Goal: Complete application form

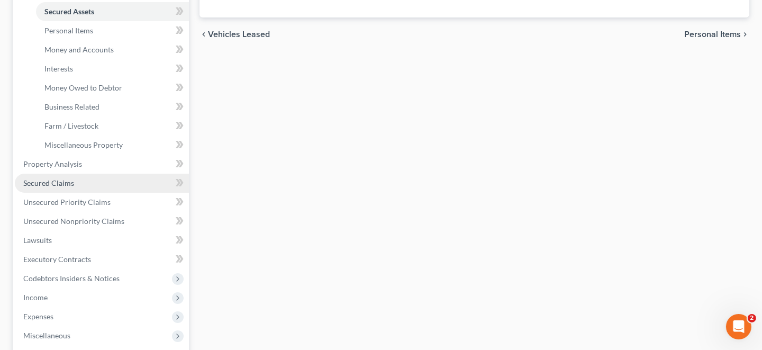
scroll to position [264, 0]
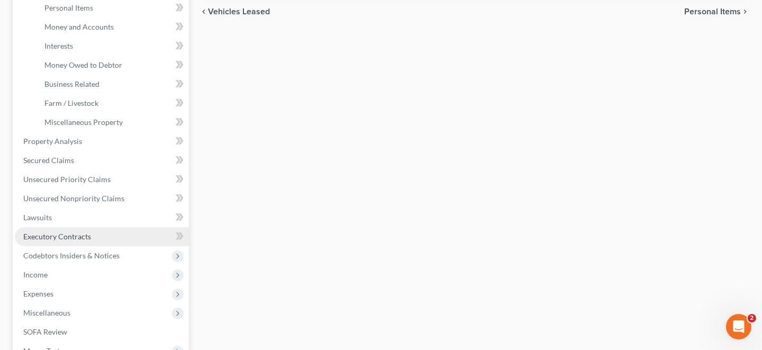
click at [89, 235] on span "Executory Contracts" at bounding box center [57, 236] width 68 height 9
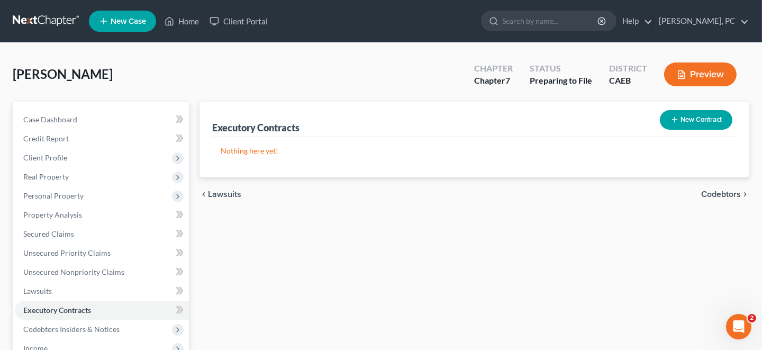
click at [695, 121] on button "New Contract" at bounding box center [696, 120] width 72 height 20
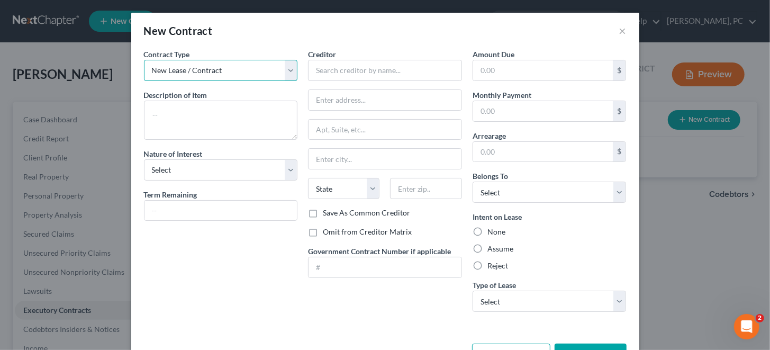
click at [288, 68] on select "New Lease / Contract New Timeshare" at bounding box center [221, 70] width 154 height 21
click at [293, 43] on div "New Contract ×" at bounding box center [385, 31] width 508 height 36
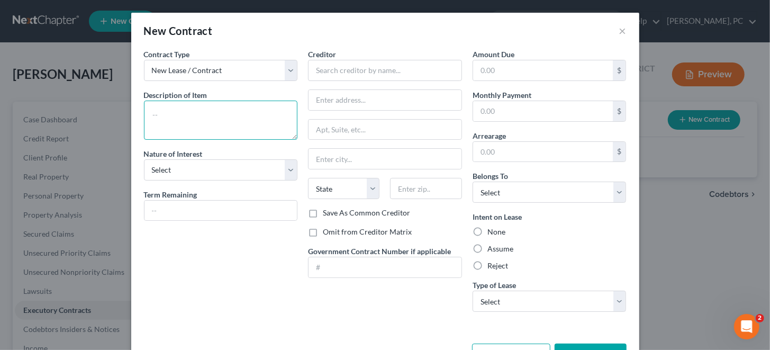
click at [202, 112] on textarea at bounding box center [221, 120] width 154 height 39
drag, startPoint x: 251, startPoint y: 114, endPoint x: 111, endPoint y: 116, distance: 140.2
click at [111, 116] on div "New Contract × Contract Type New Lease / Contract New Timeshare Description of …" at bounding box center [385, 175] width 770 height 350
type textarea "SUNNOVA TEP III MANAGER LLC"
drag, startPoint x: 268, startPoint y: 113, endPoint x: 138, endPoint y: 112, distance: 130.1
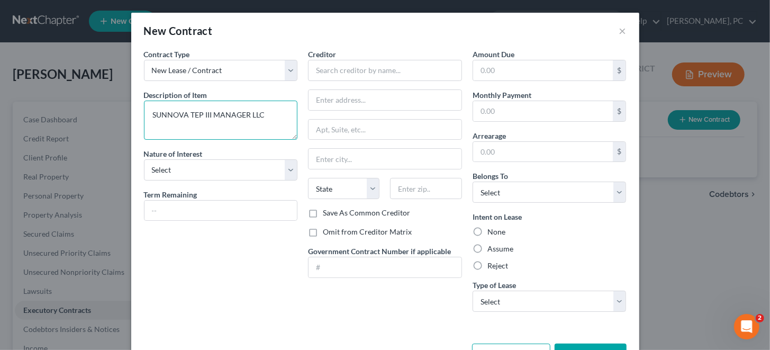
click at [139, 112] on div "Contract Type New Lease / Contract New Timeshare Description of non-residential…" at bounding box center [221, 184] width 165 height 271
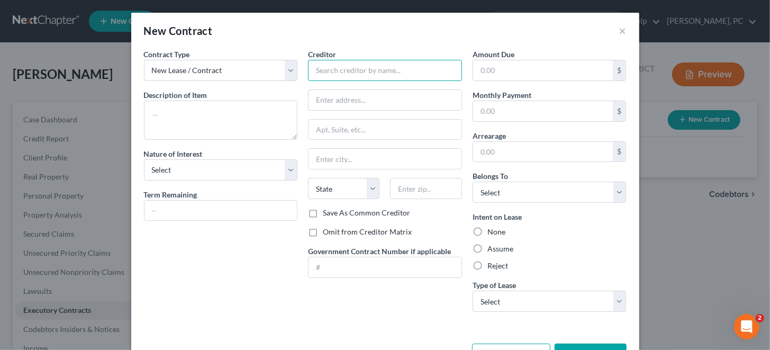
click at [353, 67] on input "text" at bounding box center [385, 70] width 154 height 21
paste input "SUNNOVA TEP III MANAGER LLC"
type input "SUNNOVA TEP III MANAGER LLC"
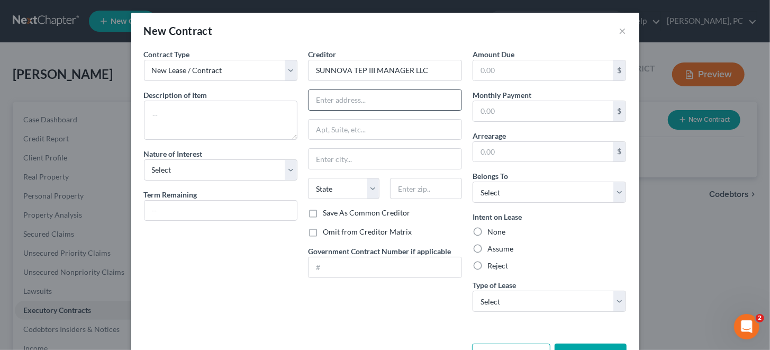
click at [349, 96] on input "text" at bounding box center [384, 100] width 153 height 20
type input "[STREET_ADDRESS]"
click at [349, 124] on input "text" at bounding box center [384, 130] width 153 height 20
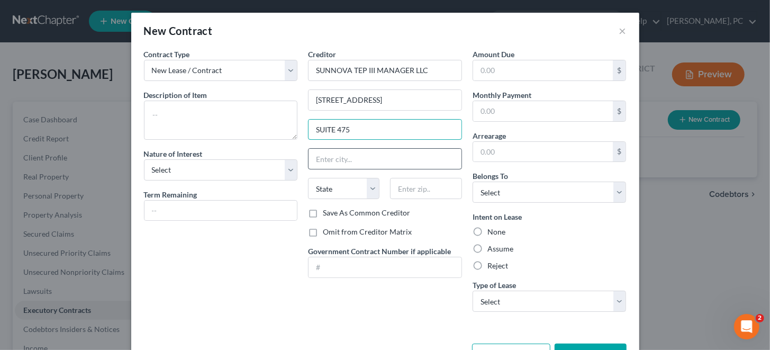
type input "SUITE 475"
click at [343, 154] on input "text" at bounding box center [384, 159] width 153 height 20
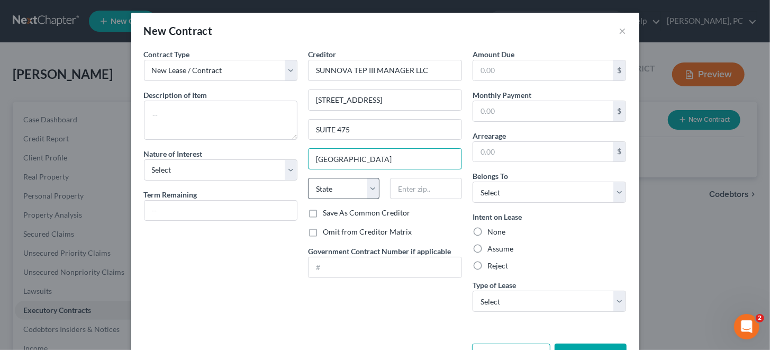
type input "[GEOGRAPHIC_DATA]"
click at [349, 186] on select "State [US_STATE] AK AR AZ CA CO CT DE DC [GEOGRAPHIC_DATA] [GEOGRAPHIC_DATA] GU…" at bounding box center [343, 188] width 71 height 21
select select "45"
click at [308, 178] on select "State [US_STATE] AK AR AZ CA CO CT DE DC [GEOGRAPHIC_DATA] [GEOGRAPHIC_DATA] GU…" at bounding box center [343, 188] width 71 height 21
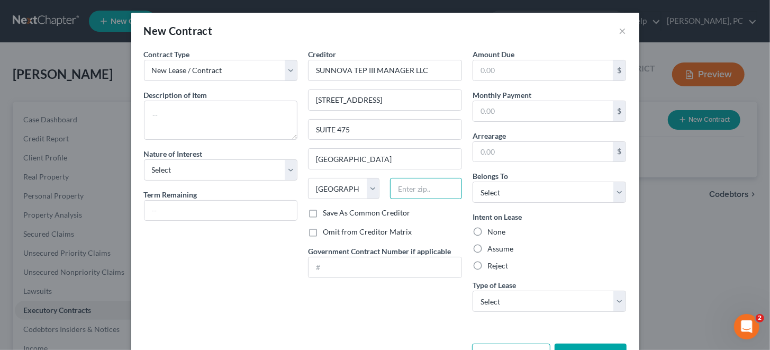
click at [398, 184] on input "text" at bounding box center [425, 188] width 71 height 21
type input "77046"
type input "[GEOGRAPHIC_DATA]"
click at [516, 189] on select "Select Debtor 1 Only Debtor 2 Only Debtor 1 And Debtor 2 Only At Least One Of T…" at bounding box center [549, 191] width 154 height 21
select select "0"
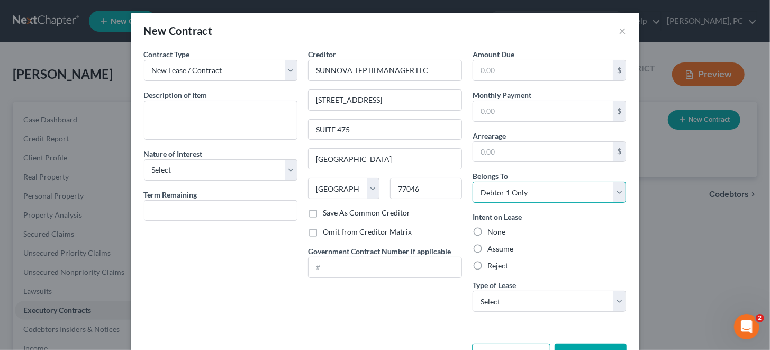
click at [472, 181] on select "Select Debtor 1 Only Debtor 2 Only Debtor 1 And Debtor 2 Only At Least One Of T…" at bounding box center [549, 191] width 154 height 21
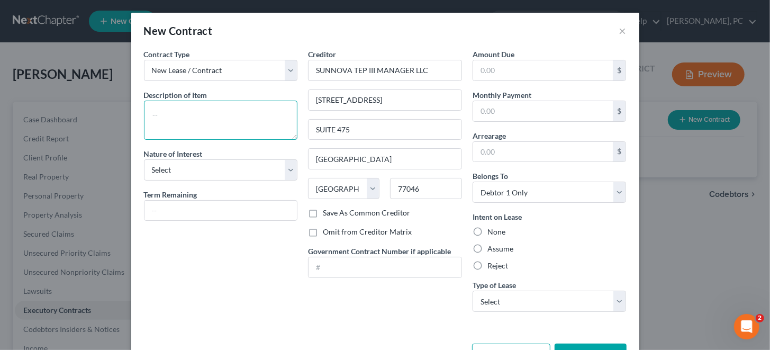
click at [179, 110] on textarea at bounding box center [221, 120] width 154 height 39
click at [204, 130] on textarea "SOLAR LEASE ON PREVIOUS RESIDENCE" at bounding box center [221, 120] width 154 height 39
paste textarea "[STREET_ADDRESS] [GEOGRAPHIC_DATA]"
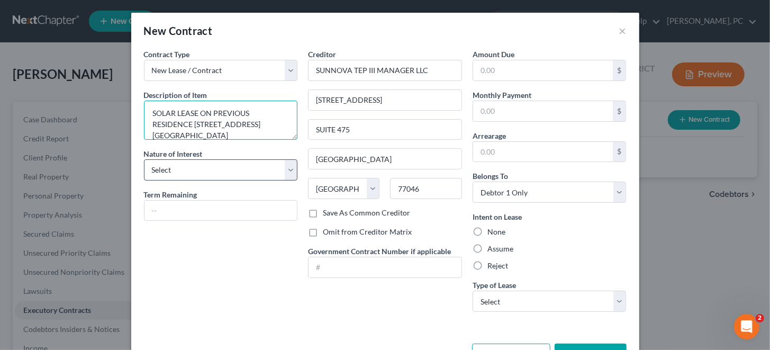
type textarea "SOLAR LEASE ON PREVIOUS RESIDENCE [STREET_ADDRESS] [GEOGRAPHIC_DATA]"
click at [284, 171] on select "Select Purchaser Agent Lessor Lessee" at bounding box center [221, 169] width 154 height 21
select select "3"
click at [144, 159] on select "Select Purchaser Agent Lessor Lessee" at bounding box center [221, 169] width 154 height 21
click at [487, 230] on label "None" at bounding box center [496, 231] width 18 height 11
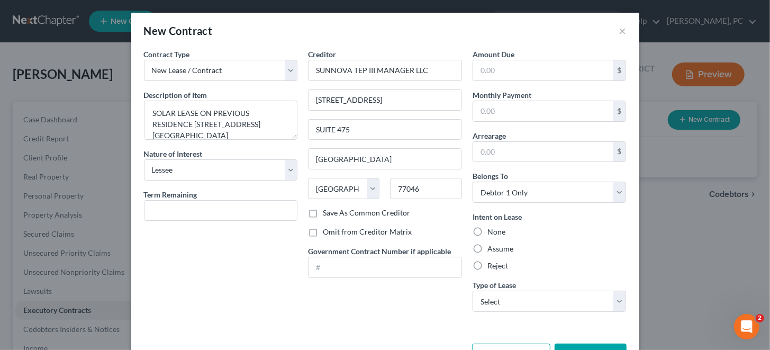
click at [491, 230] on input "None" at bounding box center [494, 229] width 7 height 7
radio input "true"
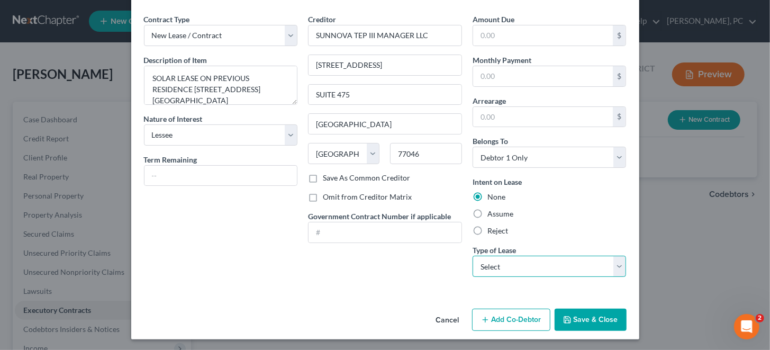
click at [615, 261] on select "Select Real Estate Car Other" at bounding box center [549, 266] width 154 height 21
select select "2"
click at [472, 256] on select "Select Real Estate Car Other" at bounding box center [549, 266] width 154 height 21
click at [585, 315] on button "Save & Close" at bounding box center [590, 319] width 72 height 22
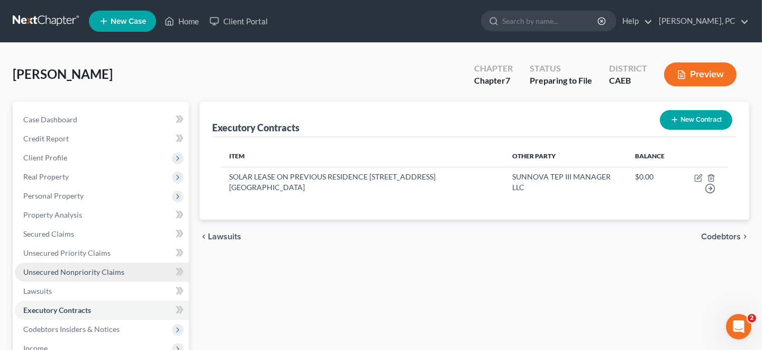
click at [70, 272] on span "Unsecured Nonpriority Claims" at bounding box center [73, 271] width 101 height 9
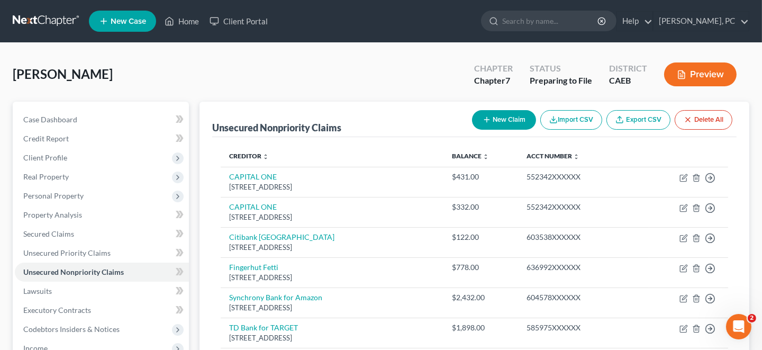
click at [503, 121] on button "New Claim" at bounding box center [504, 120] width 64 height 20
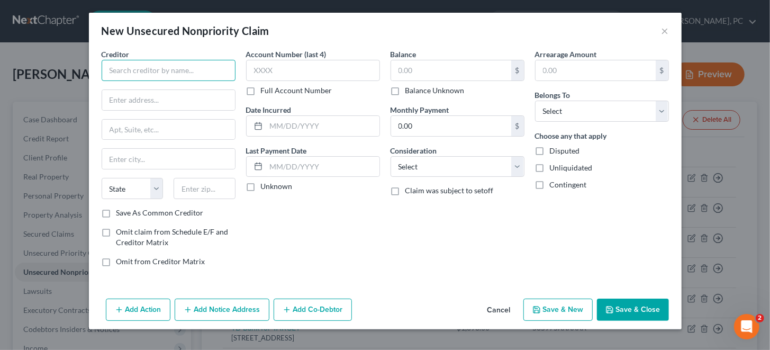
click at [153, 70] on input "text" at bounding box center [169, 70] width 134 height 21
paste input "[STREET_ADDRESS] [GEOGRAPHIC_DATA]"
drag, startPoint x: 229, startPoint y: 68, endPoint x: 78, endPoint y: 71, distance: 151.3
click at [78, 71] on div "New Unsecured Nonpriority Claim × Creditor * [STREET_ADDRESS] [GEOGRAPHIC_DATA]…" at bounding box center [385, 175] width 770 height 350
click at [184, 67] on input "SUNNOVO" at bounding box center [169, 70] width 134 height 21
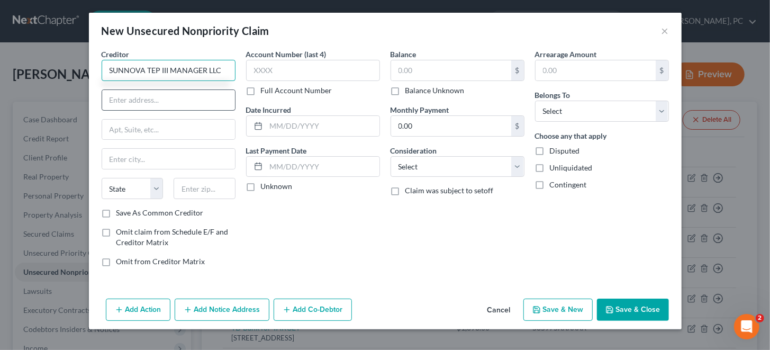
type input "SUNNOVA TEP III MANAGER LLC"
click at [163, 103] on input "text" at bounding box center [168, 100] width 133 height 20
type input "[STREET_ADDRESS]"
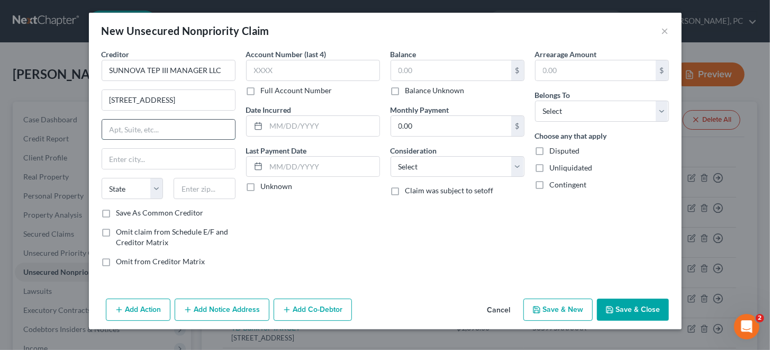
click at [162, 126] on input "text" at bounding box center [168, 130] width 133 height 20
type input "SUITE 475"
click at [160, 156] on input "text" at bounding box center [168, 159] width 133 height 20
type input "[GEOGRAPHIC_DATA]"
click at [135, 188] on select "State [US_STATE] AK AR AZ CA CO CT DE DC [GEOGRAPHIC_DATA] [GEOGRAPHIC_DATA] GU…" at bounding box center [133, 188] width 62 height 21
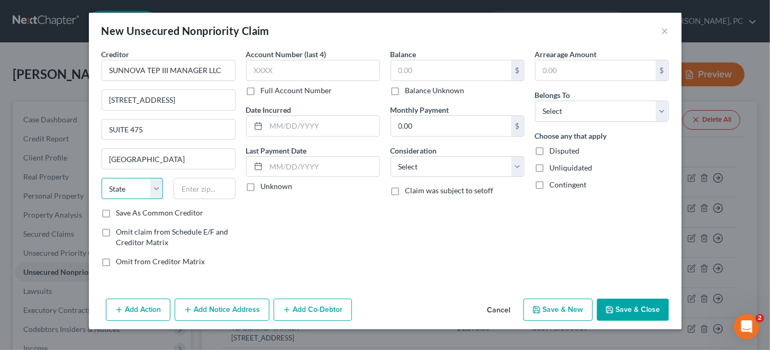
select select "45"
click at [102, 178] on select "State [US_STATE] AK AR AZ CA CO CT DE DC [GEOGRAPHIC_DATA] [GEOGRAPHIC_DATA] GU…" at bounding box center [133, 188] width 62 height 21
click at [184, 186] on input "text" at bounding box center [205, 188] width 62 height 21
type input "77046"
click at [291, 117] on input "text" at bounding box center [322, 126] width 113 height 20
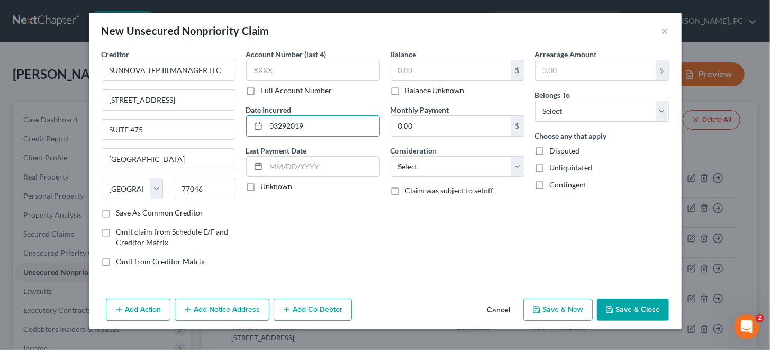
type input "03292019"
click at [343, 209] on div "Account Number (last 4) Full Account Number Date Incurred 03292019 Last Payment…" at bounding box center [313, 162] width 144 height 226
click at [661, 106] on select "Select Debtor 1 Only Debtor 2 Only Debtor 1 And Debtor 2 Only At Least One Of T…" at bounding box center [602, 111] width 134 height 21
select select "0"
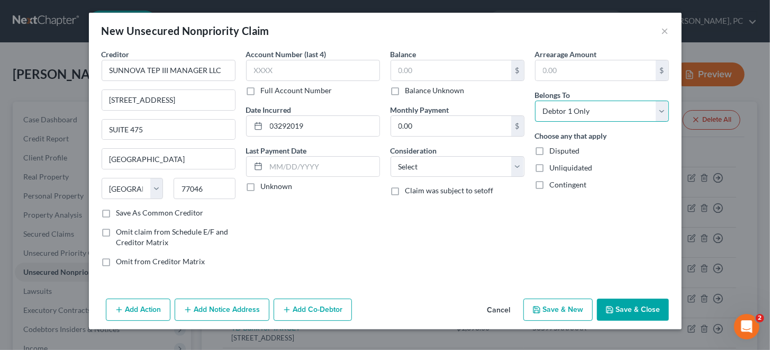
click at [535, 101] on select "Select Debtor 1 Only Debtor 2 Only Debtor 1 And Debtor 2 Only At Least One Of T…" at bounding box center [602, 111] width 134 height 21
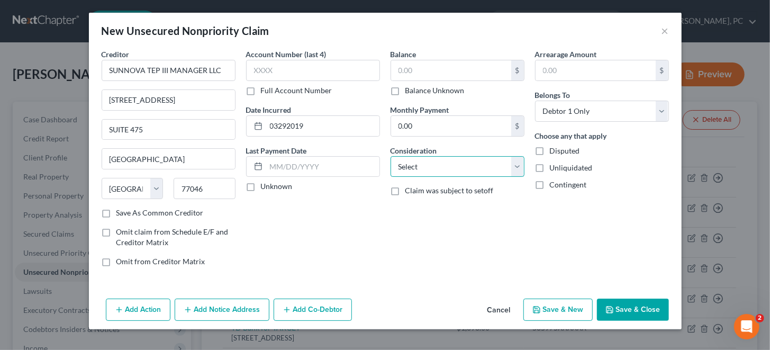
click at [517, 161] on select "Select Cable / Satellite Services Collection Agency Credit Card Debt Debt Couns…" at bounding box center [457, 166] width 134 height 21
select select "20"
click at [390, 156] on select "Select Cable / Satellite Services Collection Agency Credit Card Debt Debt Couns…" at bounding box center [457, 166] width 134 height 21
click at [261, 186] on label "Unknown" at bounding box center [277, 186] width 32 height 11
click at [265, 186] on input "Unknown" at bounding box center [268, 184] width 7 height 7
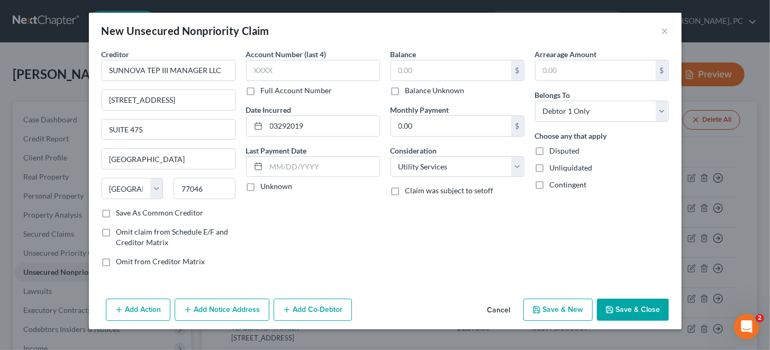
checkbox input "true"
click at [618, 311] on button "Save & Close" at bounding box center [633, 309] width 72 height 22
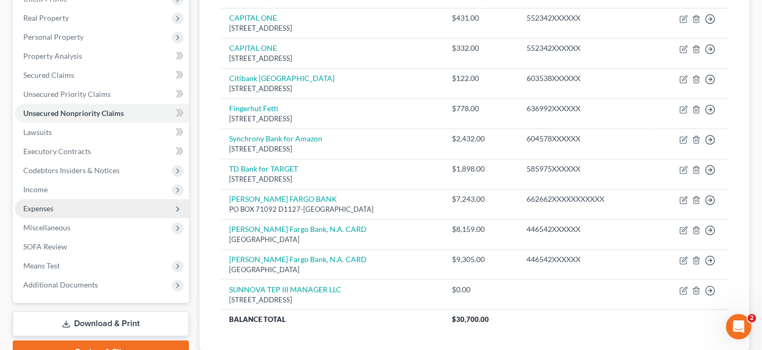
scroll to position [211, 0]
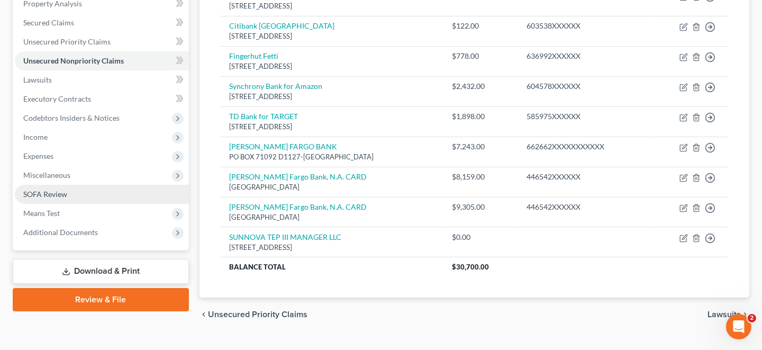
click at [49, 193] on span "SOFA Review" at bounding box center [45, 193] width 44 height 9
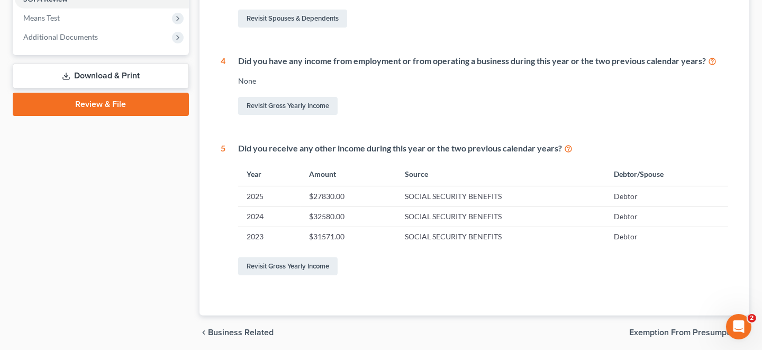
scroll to position [423, 0]
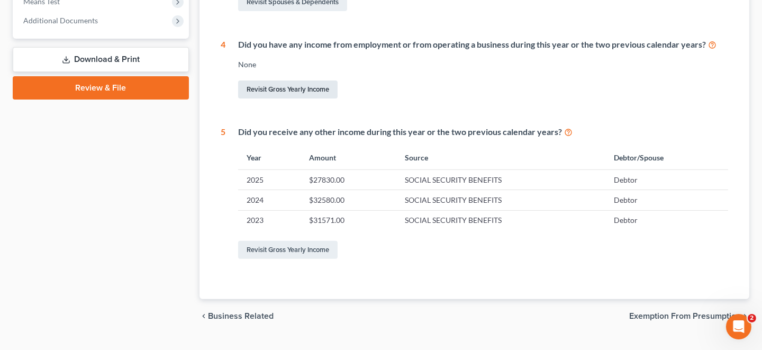
click at [298, 85] on link "Revisit Gross Yearly Income" at bounding box center [287, 89] width 99 height 18
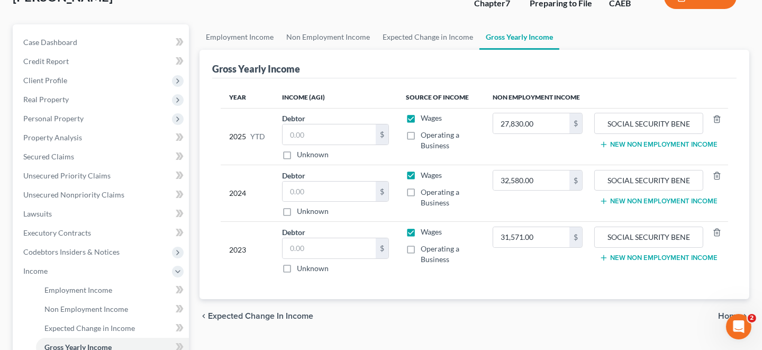
scroll to position [52, 0]
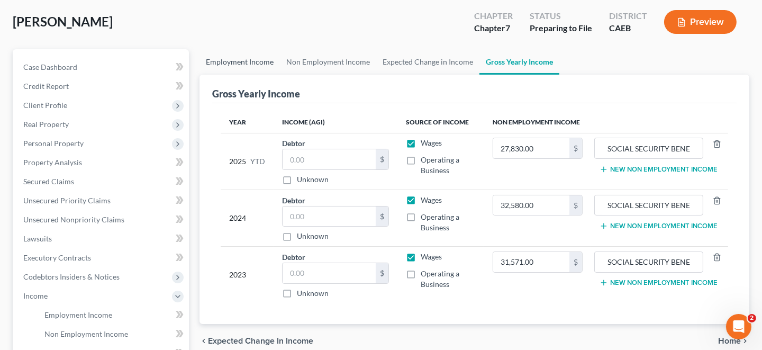
click at [258, 61] on link "Employment Income" at bounding box center [239, 61] width 80 height 25
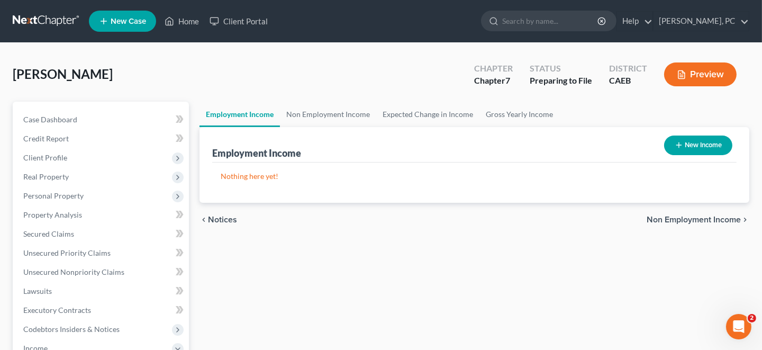
click at [681, 149] on button "New Income" at bounding box center [698, 145] width 68 height 20
select select "0"
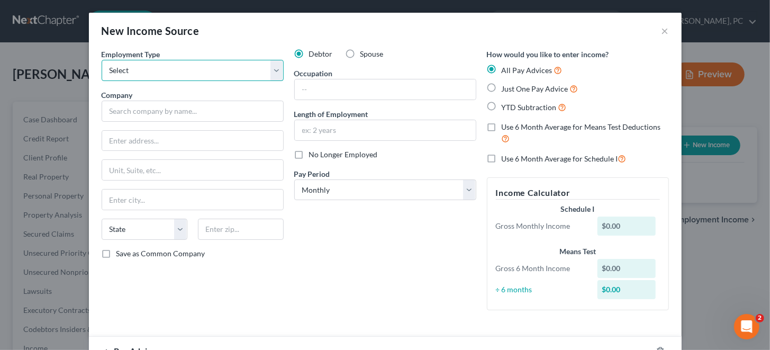
click at [273, 70] on select "Select Full or [DEMOGRAPHIC_DATA] Employment Self Employment" at bounding box center [193, 70] width 182 height 21
click at [102, 60] on select "Select Full or [DEMOGRAPHIC_DATA] Employment Self Employment" at bounding box center [193, 70] width 182 height 21
click at [217, 75] on select "Select Full or [DEMOGRAPHIC_DATA] Employment Self Employment" at bounding box center [193, 70] width 182 height 21
select select "1"
click at [102, 60] on select "Select Full or [DEMOGRAPHIC_DATA] Employment Self Employment" at bounding box center [193, 70] width 182 height 21
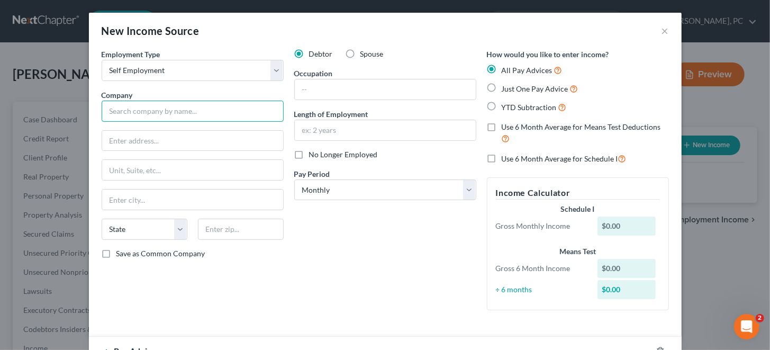
click at [205, 114] on input "text" at bounding box center [193, 111] width 182 height 21
click at [115, 110] on input "text" at bounding box center [193, 111] width 182 height 21
paste input "Walmart Spark Delivery Driver"
type input "Walmart Spark Delivery Driver"
click at [324, 87] on input "text" at bounding box center [385, 89] width 181 height 20
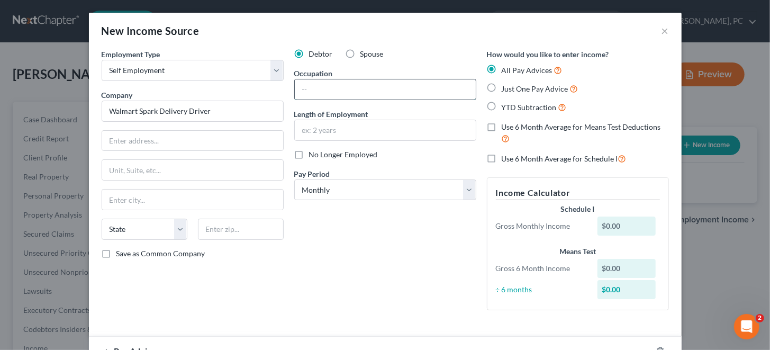
paste input "Walmart Spark Delivery Driver"
type input "Walmart Spark Delivery Driver"
click at [339, 125] on input "text" at bounding box center [385, 130] width 181 height 20
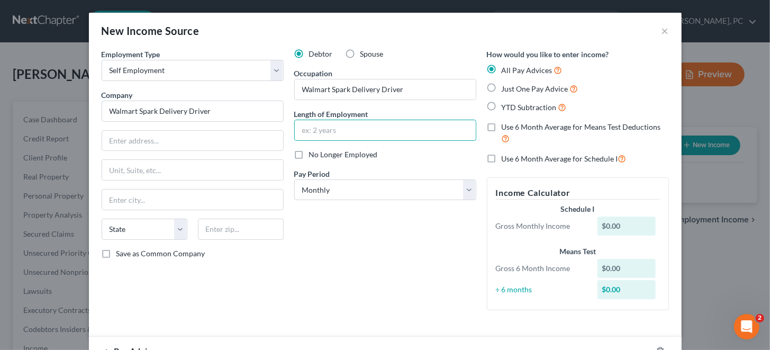
click at [445, 155] on div "No Longer Employed" at bounding box center [385, 154] width 182 height 11
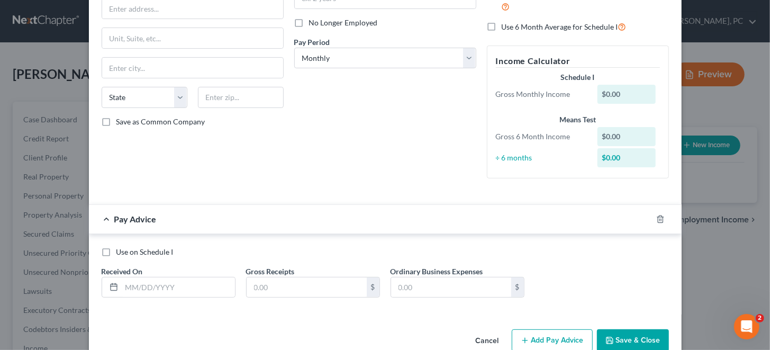
scroll to position [153, 0]
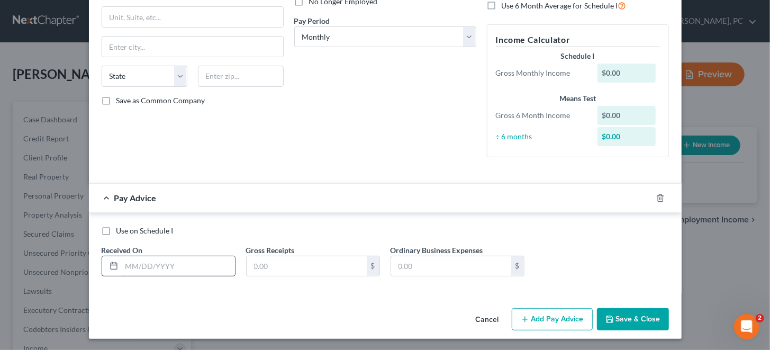
click at [174, 270] on input "text" at bounding box center [178, 266] width 113 height 20
click at [128, 264] on input "text" at bounding box center [178, 266] width 113 height 20
type input "[DATE]"
click at [274, 266] on input "text" at bounding box center [307, 266] width 120 height 20
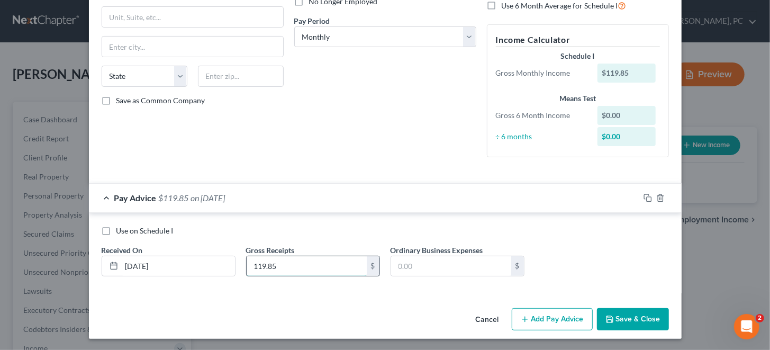
drag, startPoint x: 277, startPoint y: 267, endPoint x: 243, endPoint y: 265, distance: 33.4
click at [247, 265] on input "119.85" at bounding box center [307, 266] width 120 height 20
type input "1,119.85"
click at [544, 317] on button "Add Pay Advice" at bounding box center [552, 319] width 81 height 22
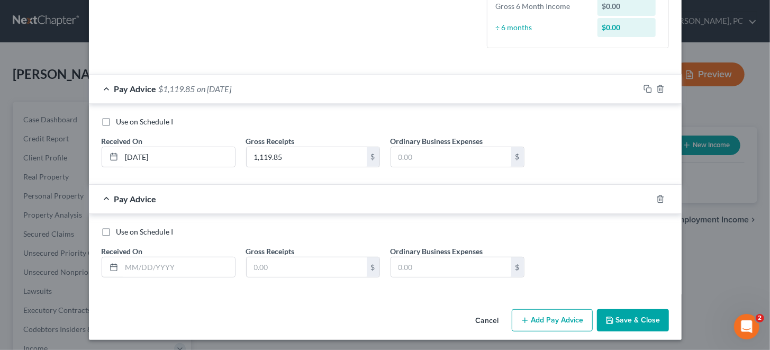
scroll to position [262, 0]
click at [133, 266] on input "text" at bounding box center [178, 267] width 113 height 20
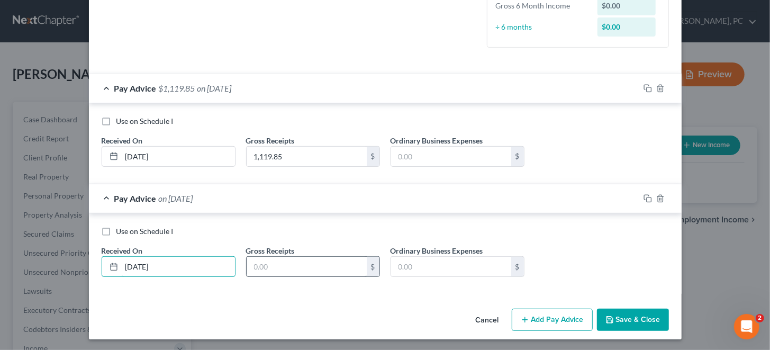
type input "[DATE]"
click at [256, 268] on input "text" at bounding box center [307, 267] width 120 height 20
type input "998.88"
click at [563, 317] on button "Add Pay Advice" at bounding box center [552, 319] width 81 height 22
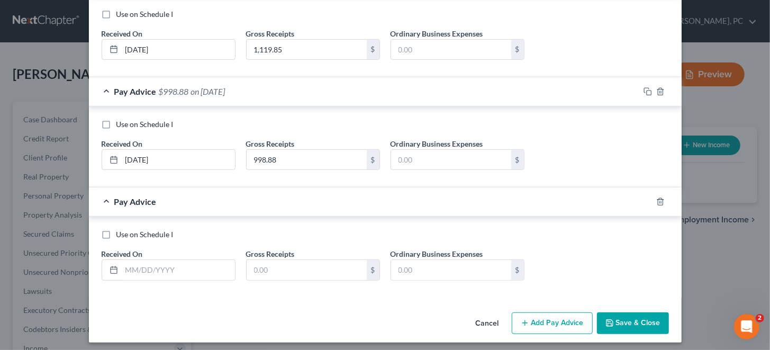
scroll to position [372, 0]
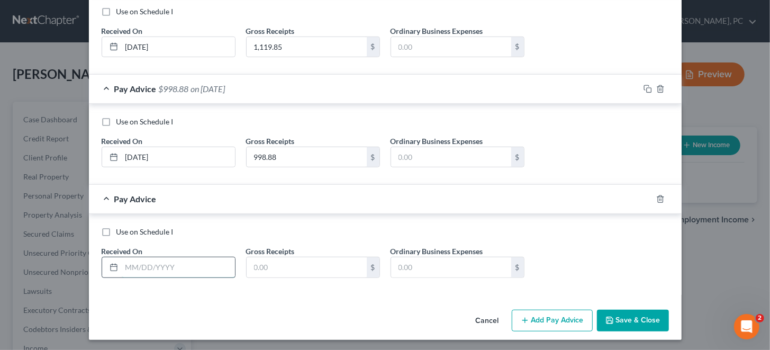
click at [127, 258] on input "text" at bounding box center [178, 267] width 113 height 20
type input "[DATE]"
click at [264, 267] on input "text" at bounding box center [307, 267] width 120 height 20
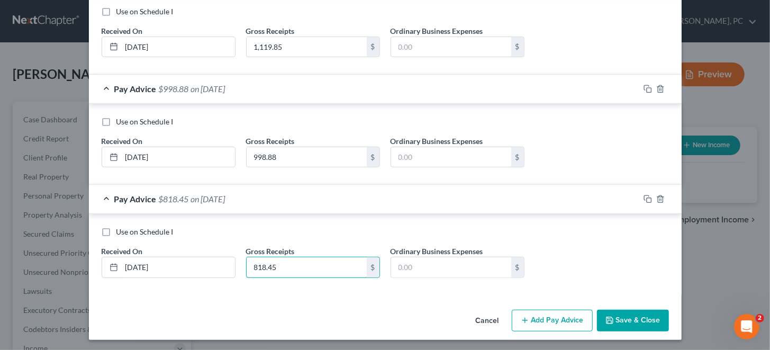
type input "818.45"
click at [559, 320] on button "Add Pay Advice" at bounding box center [552, 320] width 81 height 22
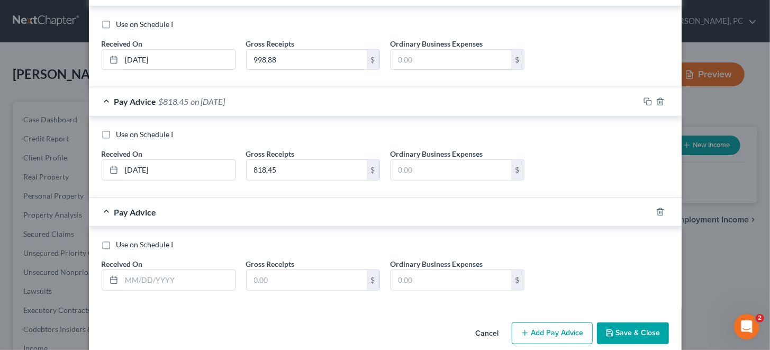
scroll to position [481, 0]
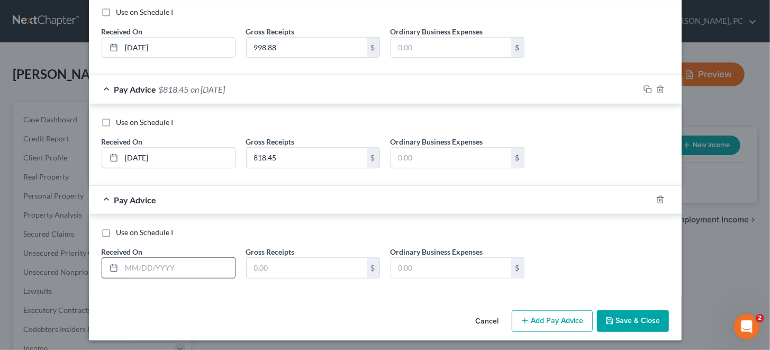
click at [170, 261] on input "text" at bounding box center [178, 268] width 113 height 20
click at [188, 266] on input "text" at bounding box center [178, 268] width 113 height 20
type input "04302025"
click at [271, 270] on input "text" at bounding box center [307, 268] width 120 height 20
type input "552.86"
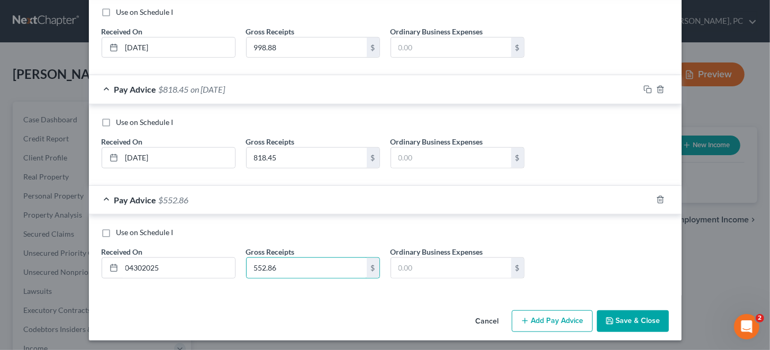
click at [547, 316] on button "Add Pay Advice" at bounding box center [552, 321] width 81 height 22
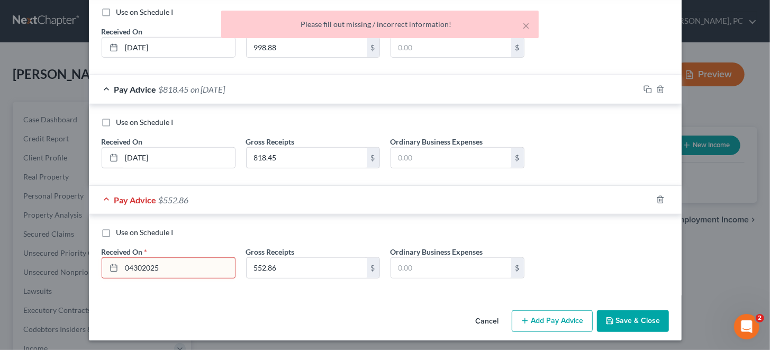
click at [138, 268] on input "04302025" at bounding box center [178, 268] width 113 height 20
click at [129, 264] on input "04302025" at bounding box center [178, 268] width 113 height 20
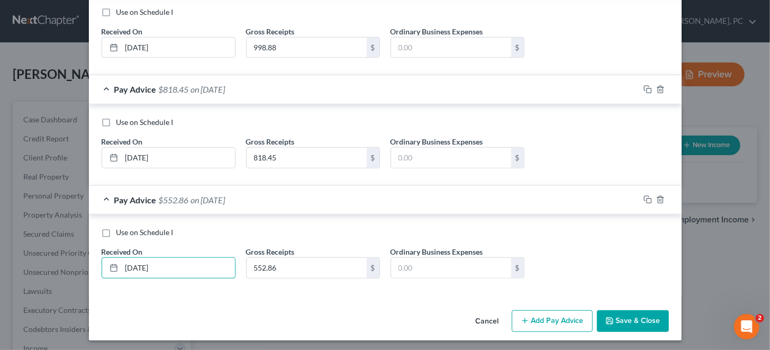
type input "[DATE]"
click at [539, 321] on button "Add Pay Advice" at bounding box center [552, 321] width 81 height 22
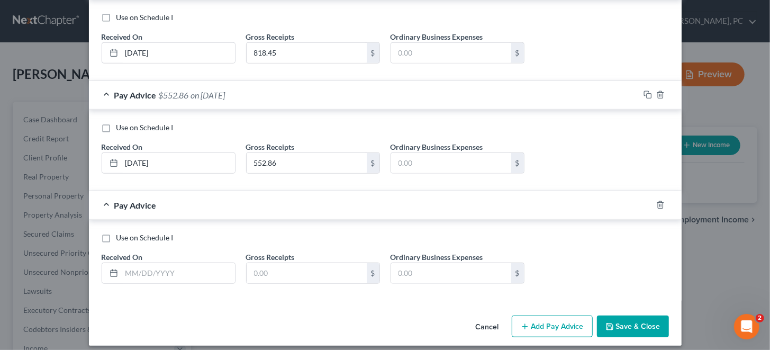
scroll to position [591, 0]
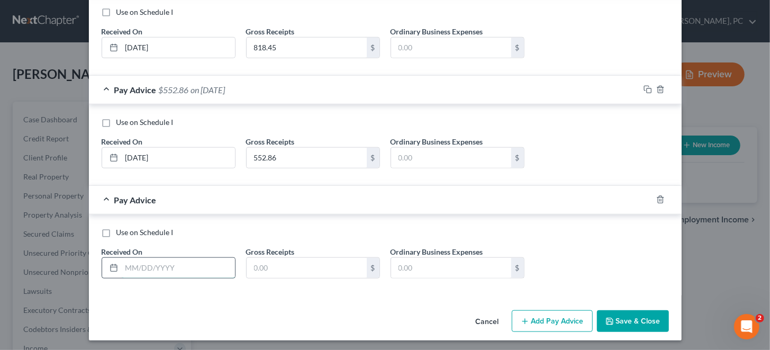
click at [190, 268] on input "text" at bounding box center [178, 268] width 113 height 20
type input "[DATE]"
click at [262, 261] on input "text" at bounding box center [307, 268] width 120 height 20
type input "34.13"
click at [561, 323] on button "Add Pay Advice" at bounding box center [552, 321] width 81 height 22
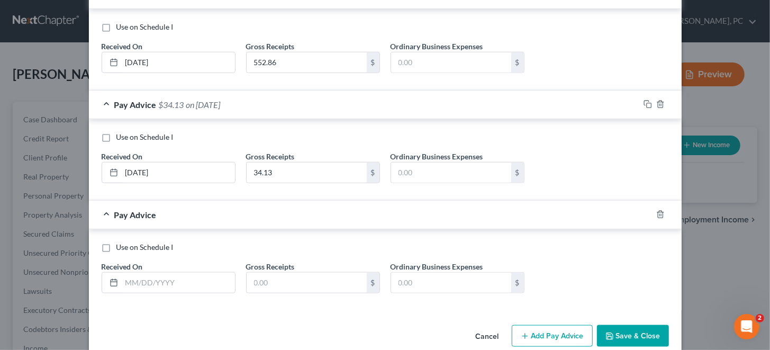
scroll to position [701, 0]
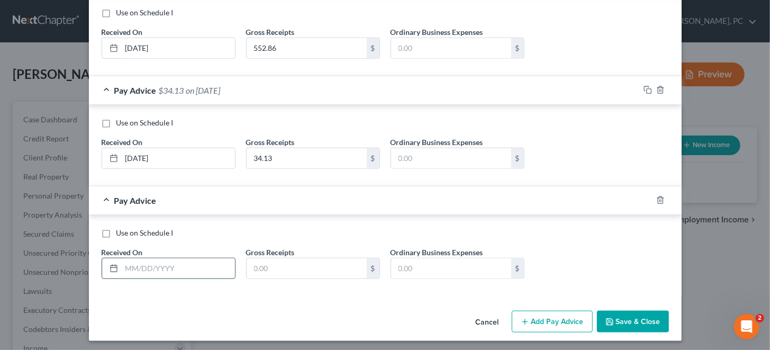
click at [148, 266] on input "text" at bounding box center [178, 268] width 113 height 20
type input "[DATE]"
click at [254, 263] on input "text" at bounding box center [307, 268] width 120 height 20
type input "0"
click at [549, 316] on button "Add Pay Advice" at bounding box center [552, 322] width 81 height 22
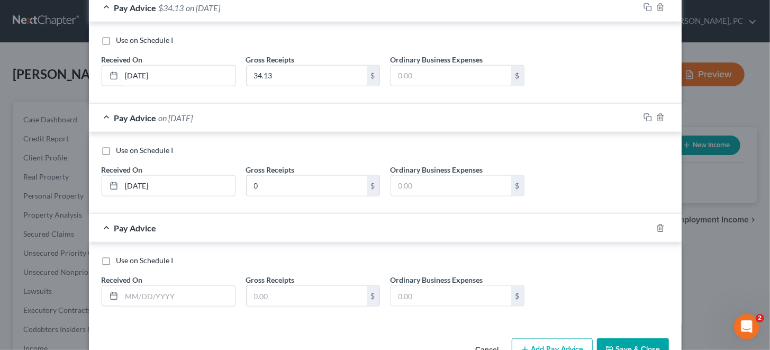
scroll to position [807, 0]
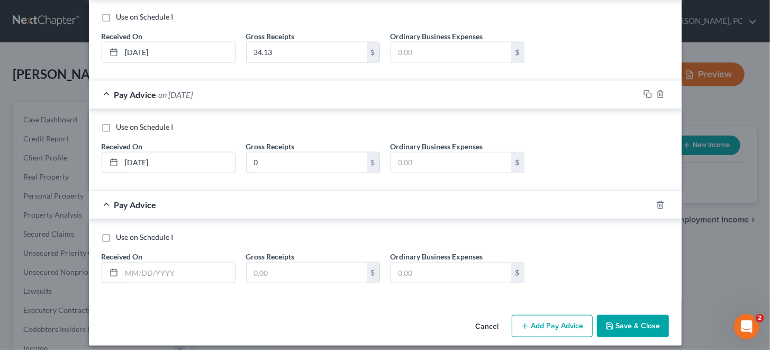
click at [622, 318] on button "Save & Close" at bounding box center [633, 326] width 72 height 22
click at [479, 321] on button "Cancel" at bounding box center [487, 326] width 40 height 21
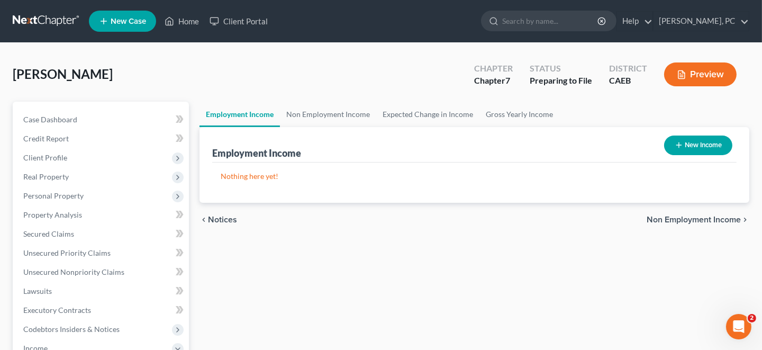
click at [692, 142] on button "New Income" at bounding box center [698, 145] width 68 height 20
select select "0"
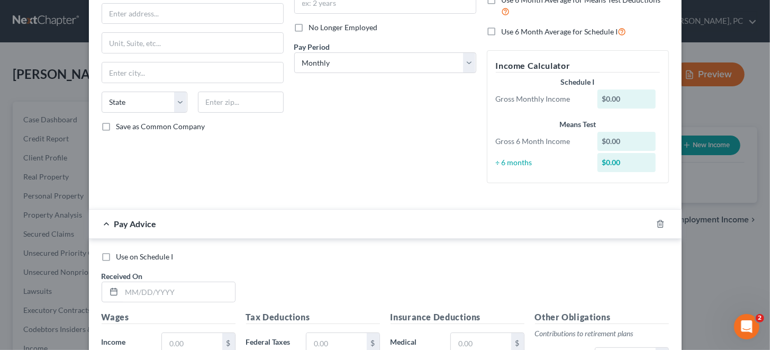
scroll to position [0, 0]
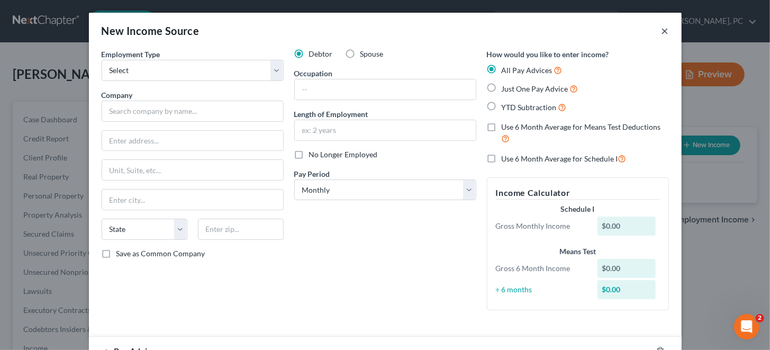
click at [661, 30] on button "×" at bounding box center [664, 30] width 7 height 13
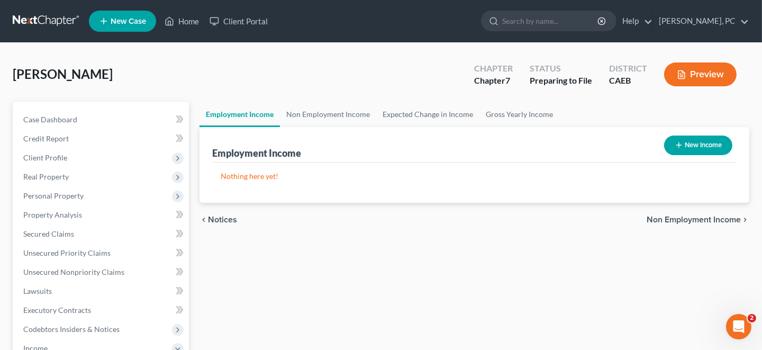
click at [236, 114] on link "Employment Income" at bounding box center [239, 114] width 80 height 25
click at [699, 147] on button "New Income" at bounding box center [698, 145] width 68 height 20
select select "0"
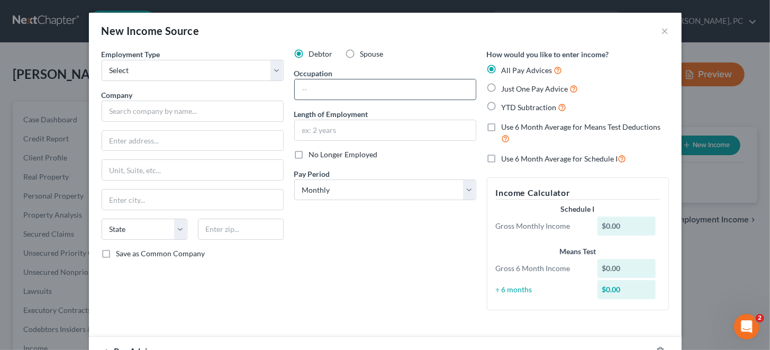
click at [310, 85] on input "text" at bounding box center [385, 89] width 181 height 20
type input "Walmart Spark Delivery Driver"
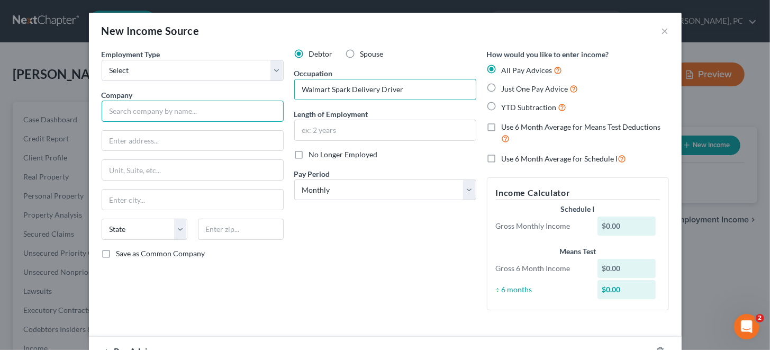
click at [165, 105] on input "text" at bounding box center [193, 111] width 182 height 21
click at [125, 114] on input "text" at bounding box center [193, 111] width 182 height 21
type input "w"
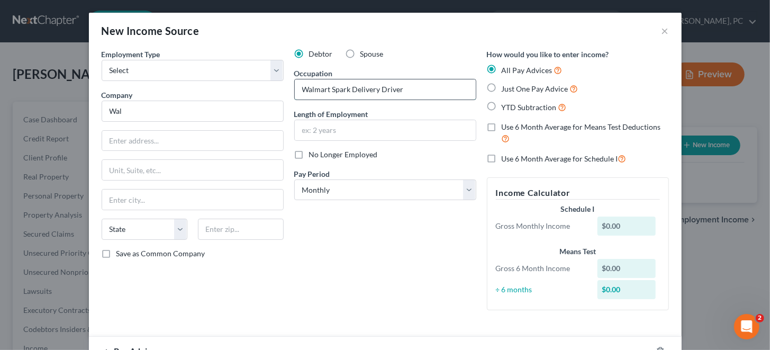
drag, startPoint x: 398, startPoint y: 88, endPoint x: 296, endPoint y: 88, distance: 101.6
click at [296, 88] on input "Walmart Spark Delivery Driver" at bounding box center [385, 89] width 181 height 20
drag, startPoint x: 150, startPoint y: 113, endPoint x: 69, endPoint y: 113, distance: 80.9
click at [69, 113] on div "New Income Source × Employment Type * Select Full or [DEMOGRAPHIC_DATA] Employm…" at bounding box center [385, 175] width 770 height 350
paste input "mart Spark Delivery Driver"
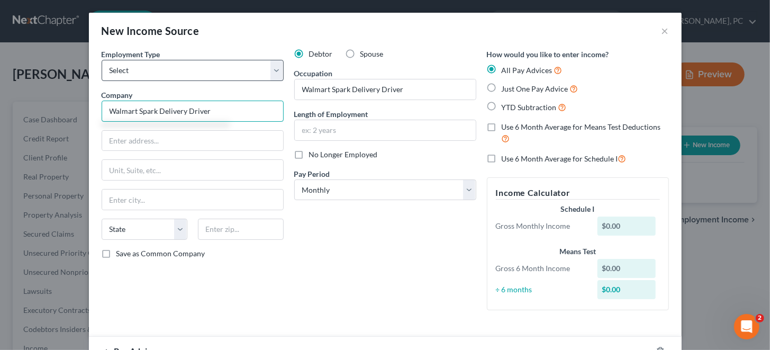
type input "Walmart Spark Delivery Driver"
click at [157, 68] on select "Select Full or [DEMOGRAPHIC_DATA] Employment Self Employment" at bounding box center [193, 70] width 182 height 21
select select "1"
click at [102, 60] on select "Select Full or [DEMOGRAPHIC_DATA] Employment Self Employment" at bounding box center [193, 70] width 182 height 21
click at [309, 153] on label "No Longer Employed" at bounding box center [343, 154] width 69 height 11
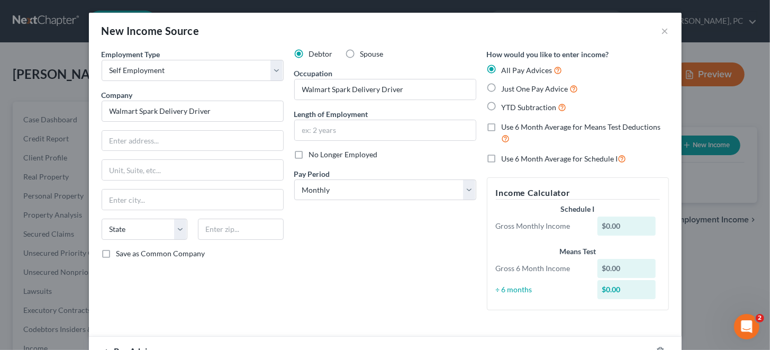
click at [313, 153] on input "No Longer Employed" at bounding box center [316, 152] width 7 height 7
checkbox input "true"
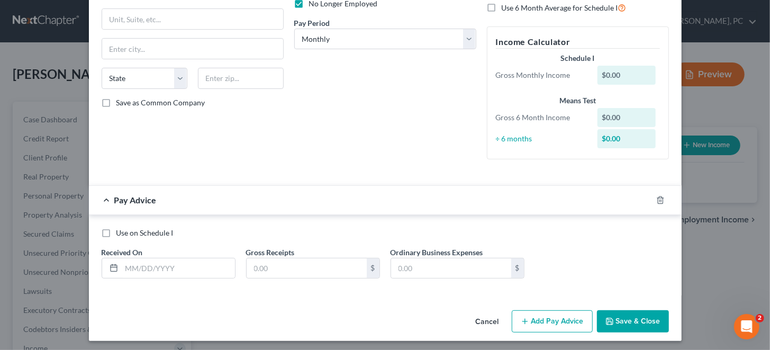
scroll to position [153, 0]
